Goal: Information Seeking & Learning: Find specific fact

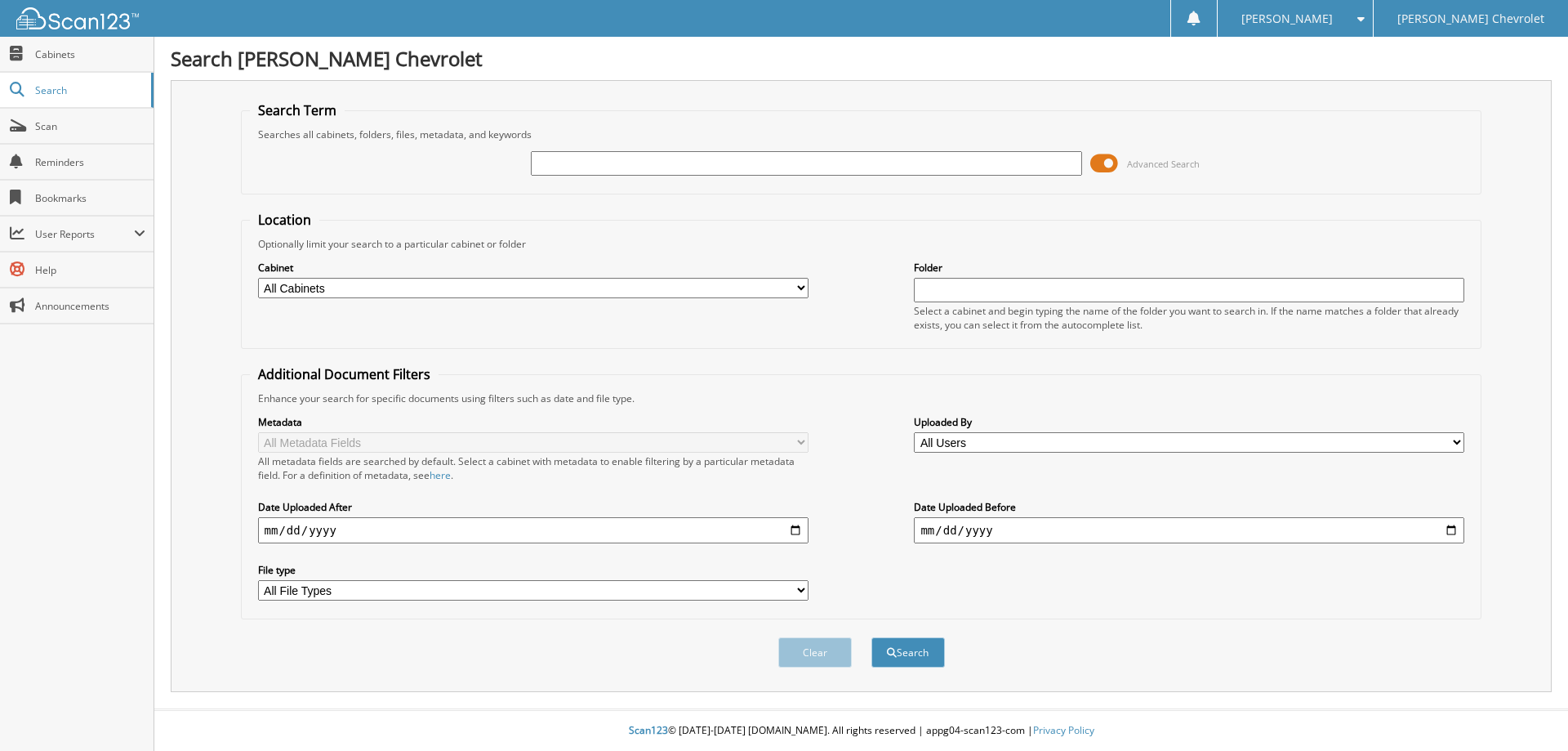
click at [769, 166] on input "text" at bounding box center [805, 163] width 550 height 24
type input "williams"
click at [770, 287] on select "All Cabinets ACCOUNTS PAYABLE RENTALS SERVICE RO Needs Filing" at bounding box center [533, 287] width 550 height 21
select select "5101"
click at [258, 277] on select "All Cabinets ACCOUNTS PAYABLE RENTALS SERVICE RO Needs Filing" at bounding box center [533, 287] width 550 height 21
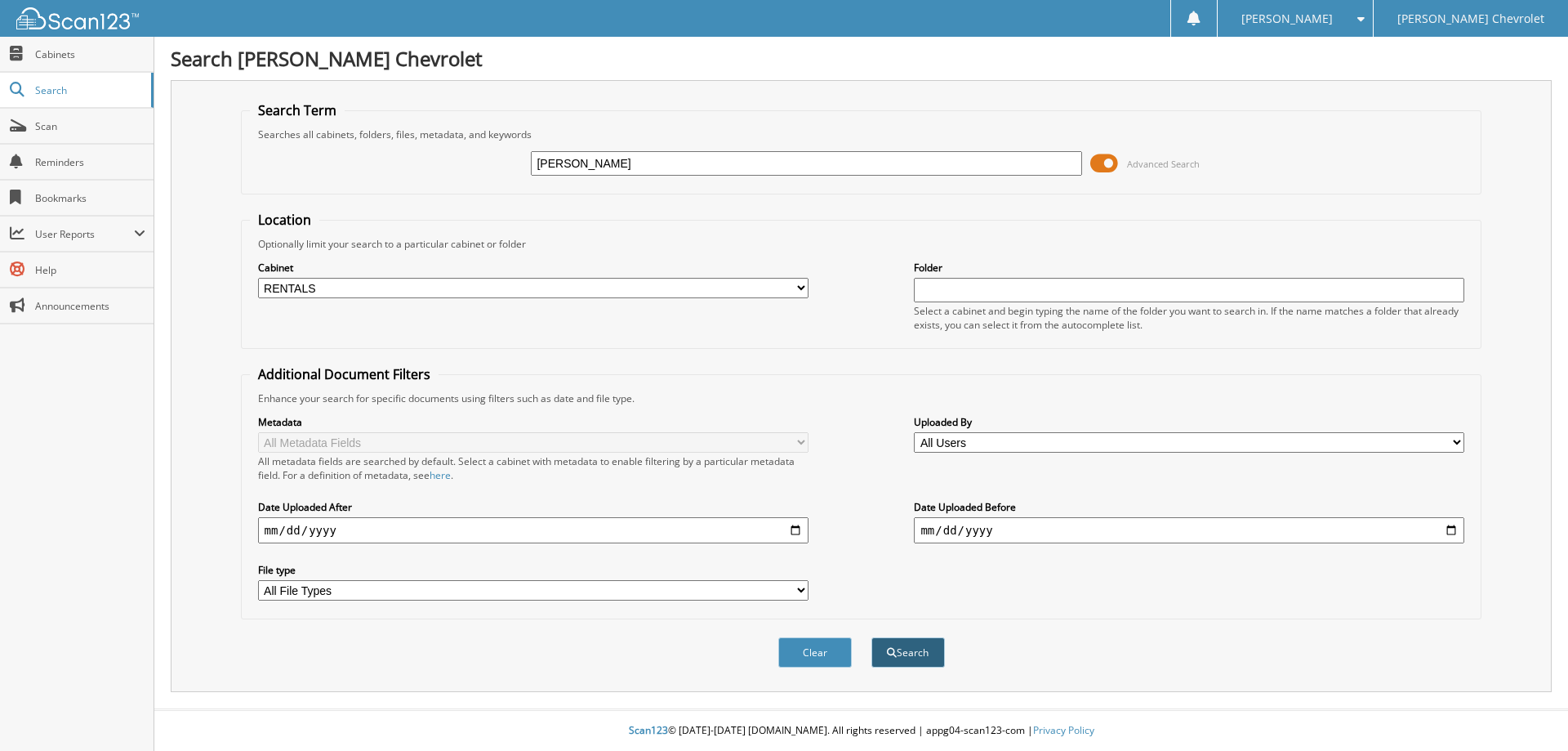
click at [913, 653] on button "Search" at bounding box center [908, 653] width 73 height 30
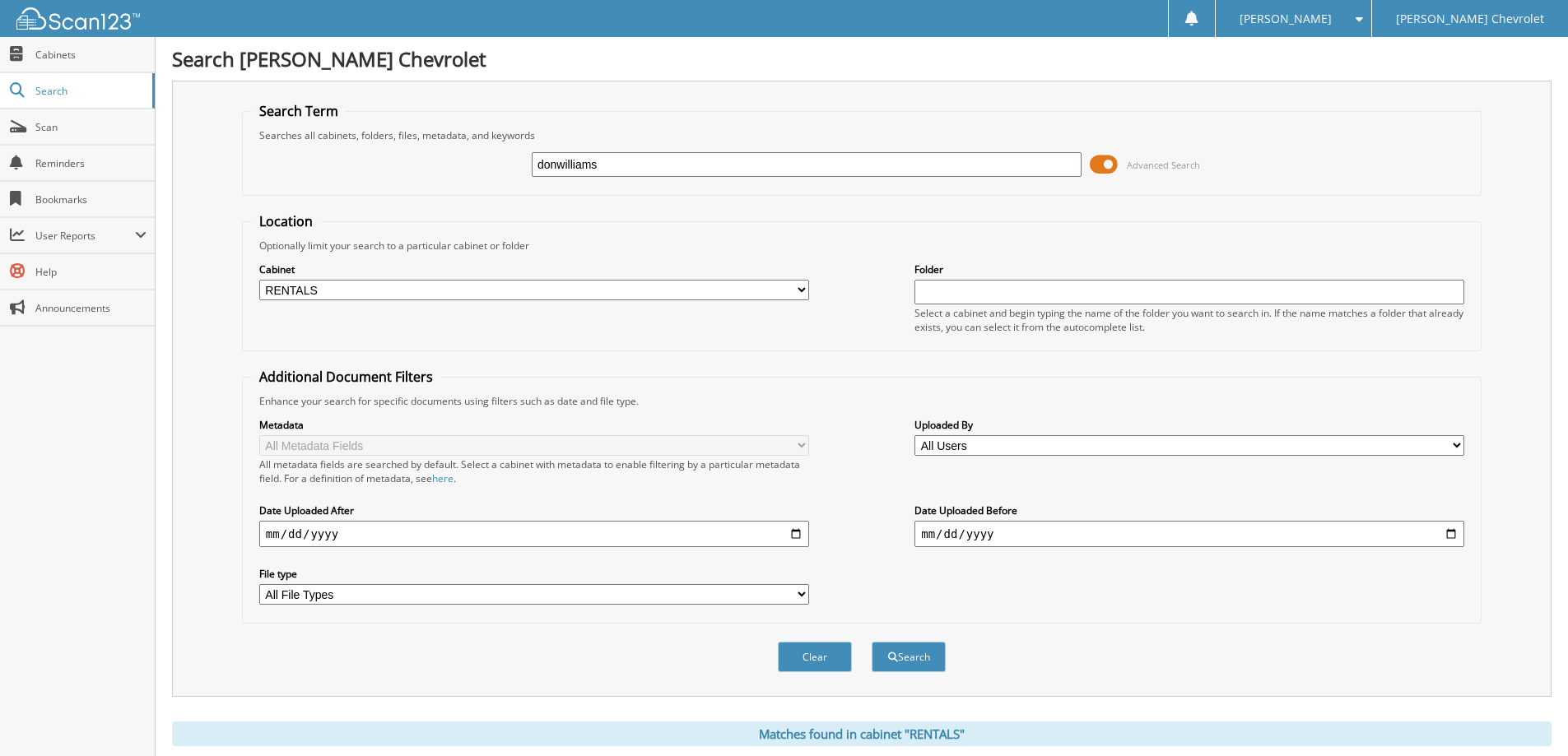
click at [872, 642] on button "Search" at bounding box center [909, 657] width 74 height 31
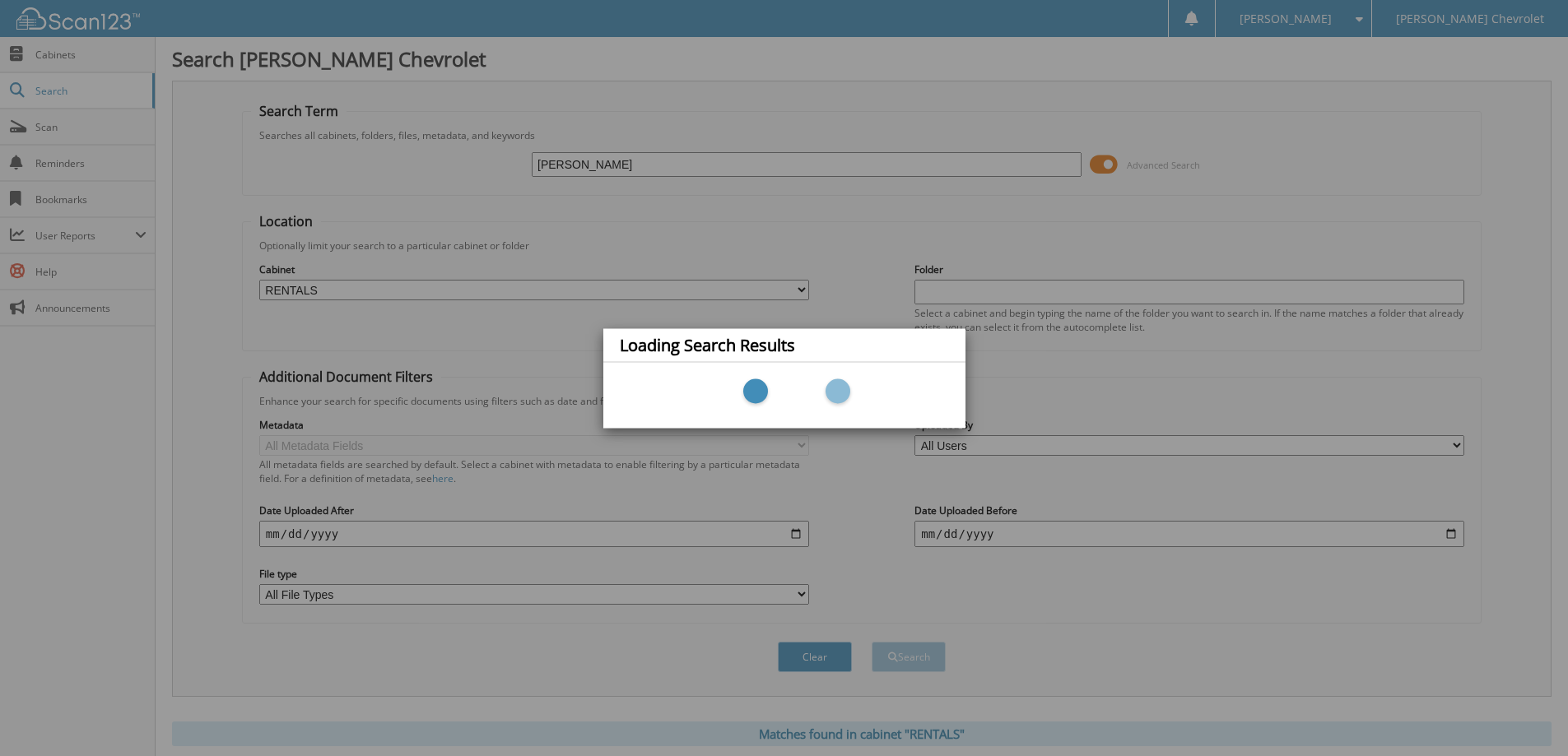
type input "don nwilliams"
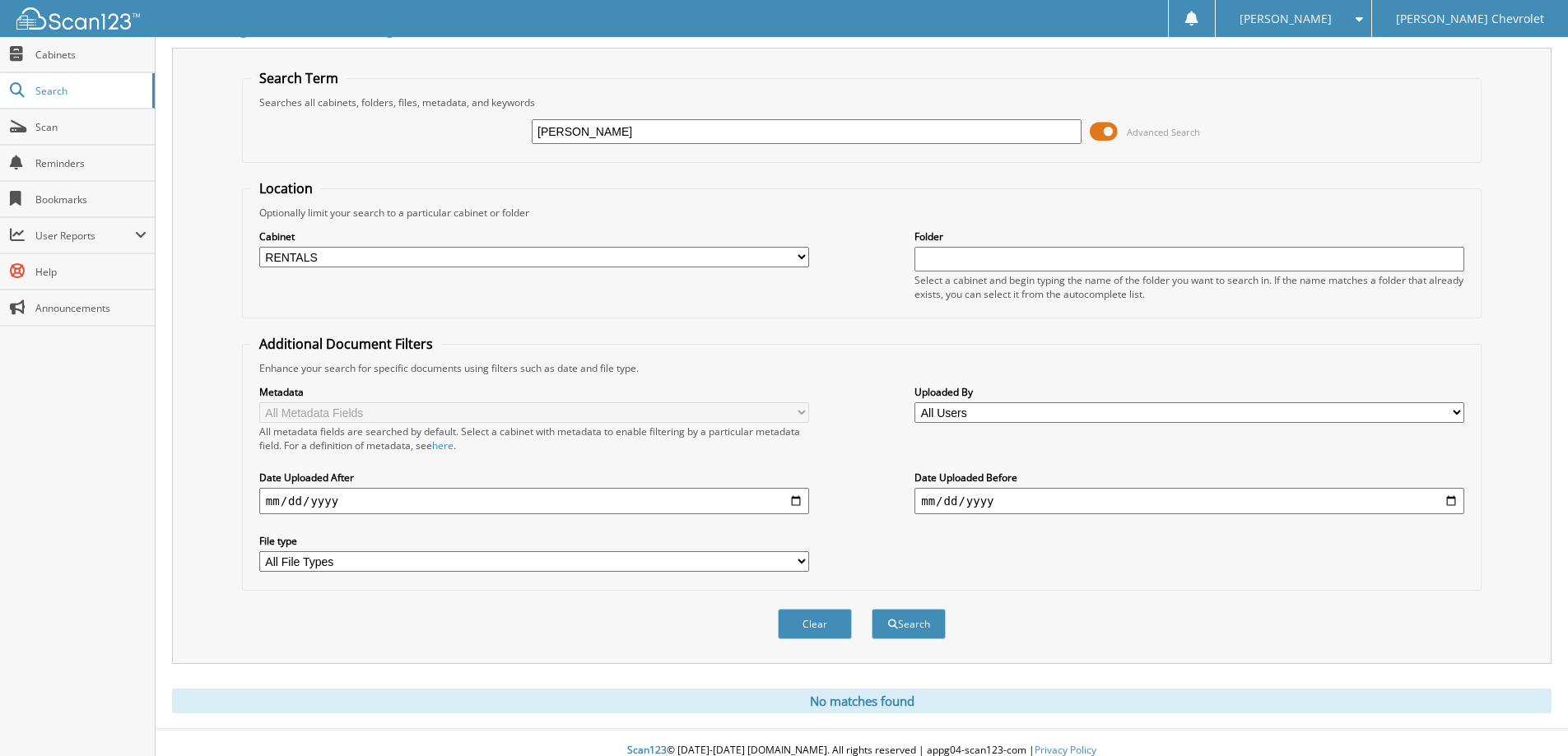
scroll to position [49, 0]
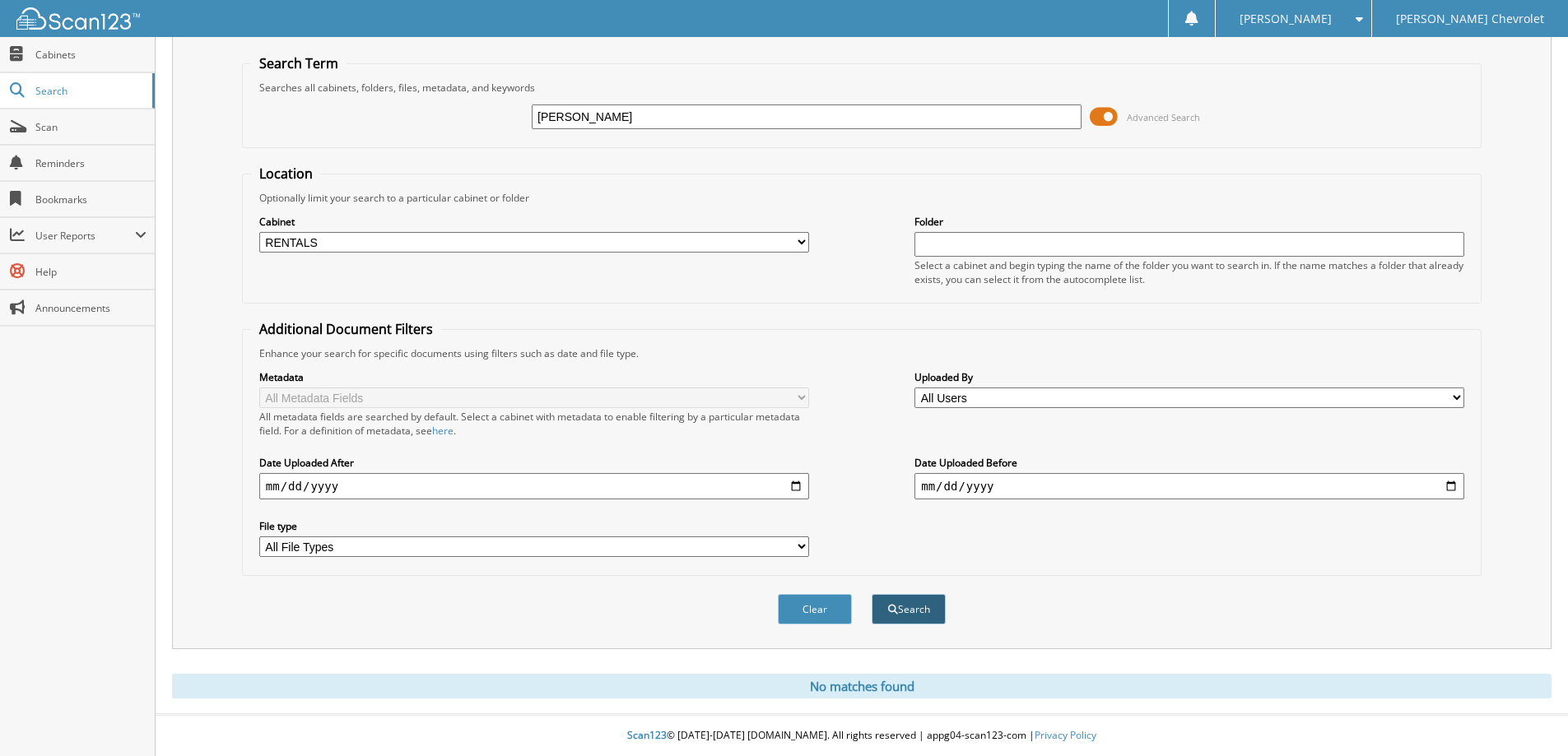
type input "[PERSON_NAME]"
click at [902, 609] on button "Search" at bounding box center [909, 609] width 74 height 31
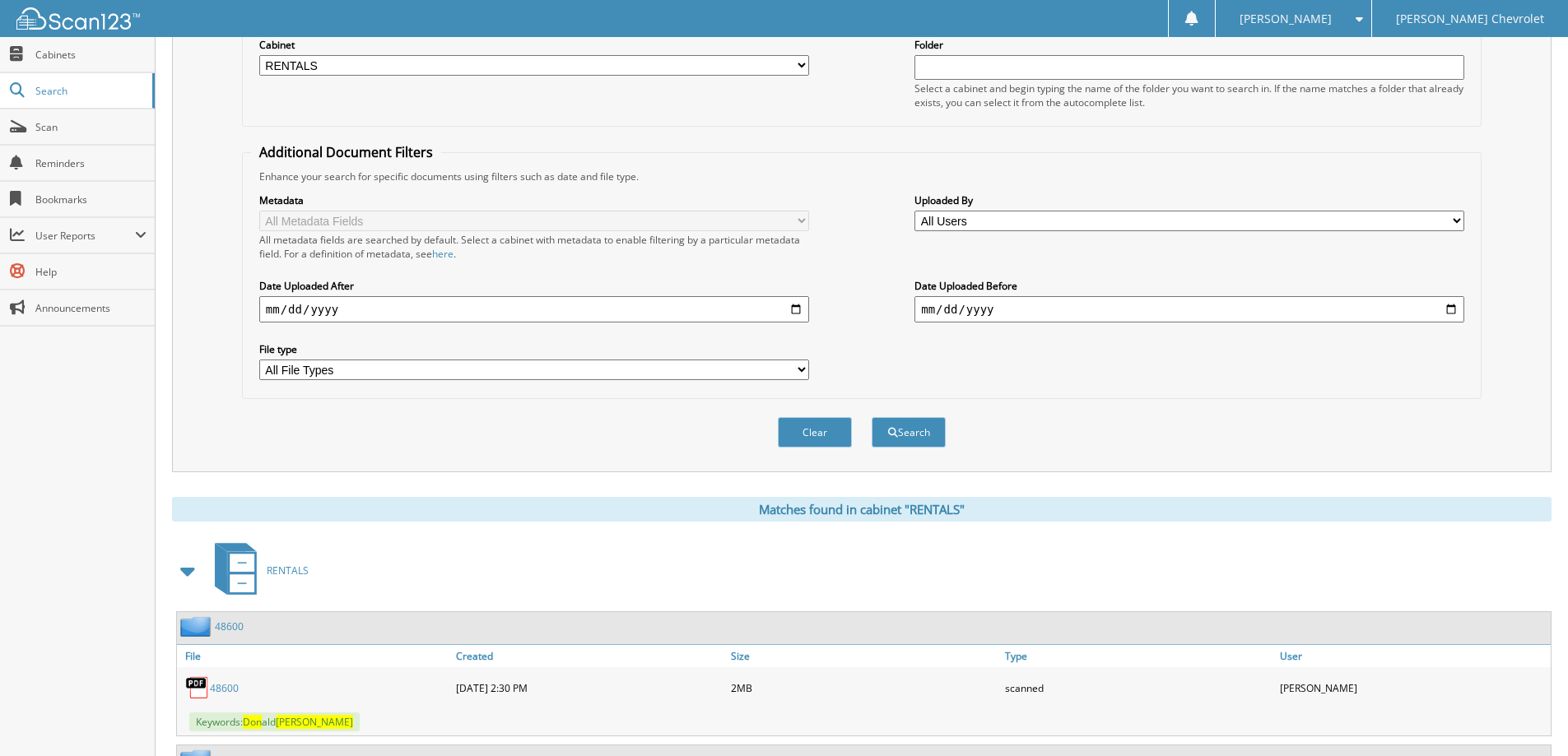
scroll to position [388, 0]
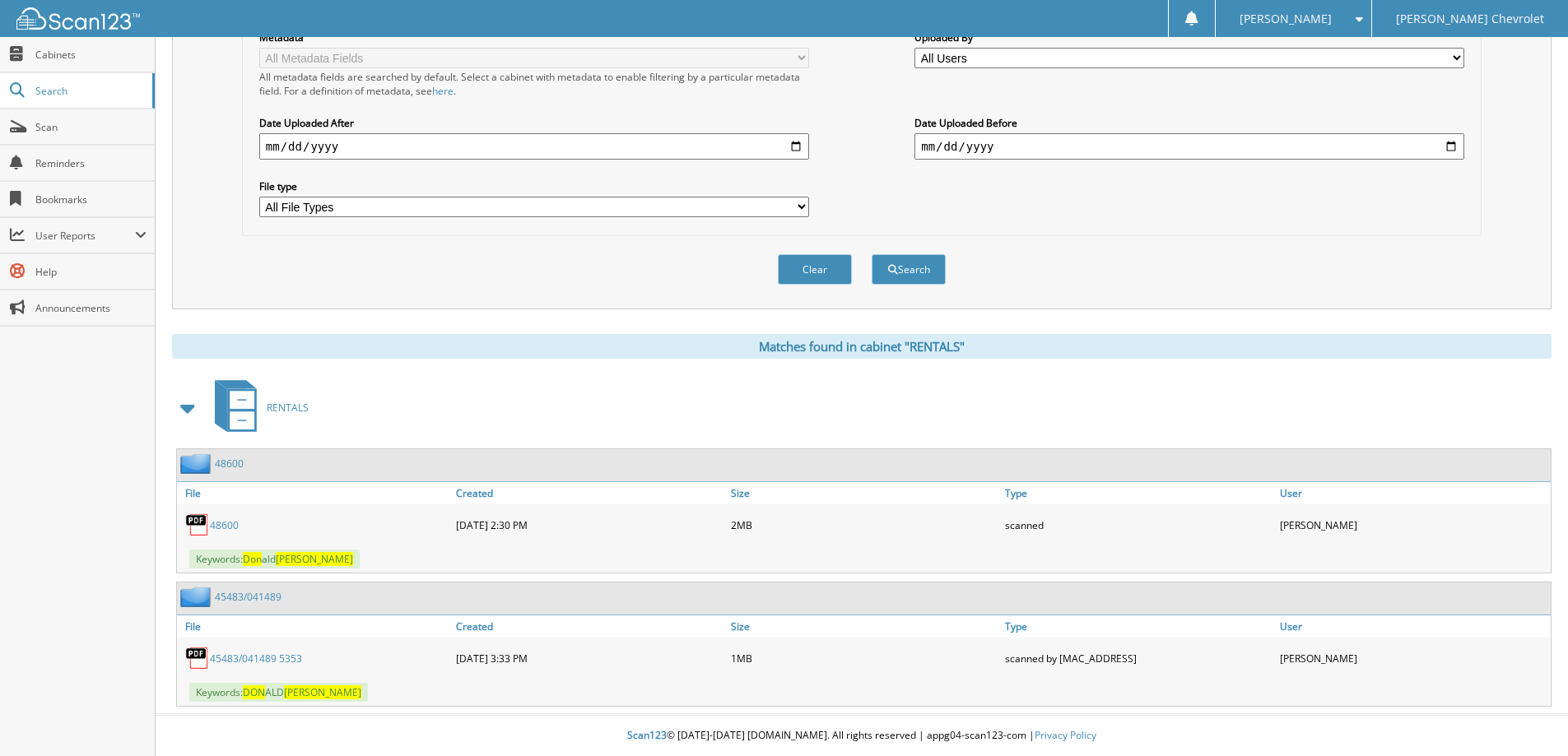
click at [229, 465] on link "48600" at bounding box center [229, 464] width 29 height 14
